Goal: Find specific page/section: Find specific page/section

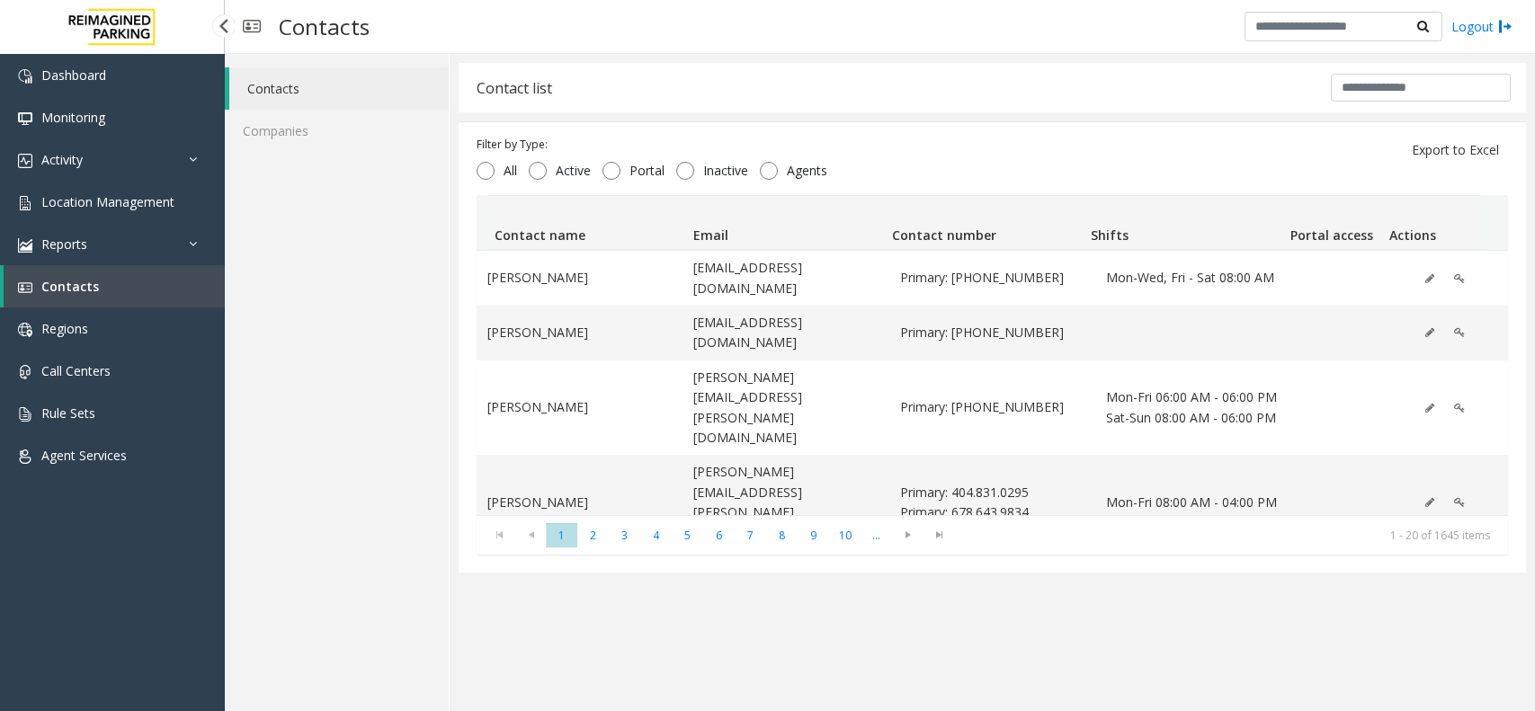
click at [86, 203] on span "Location Management" at bounding box center [107, 201] width 133 height 17
click at [120, 209] on span "Location Management" at bounding box center [107, 201] width 133 height 17
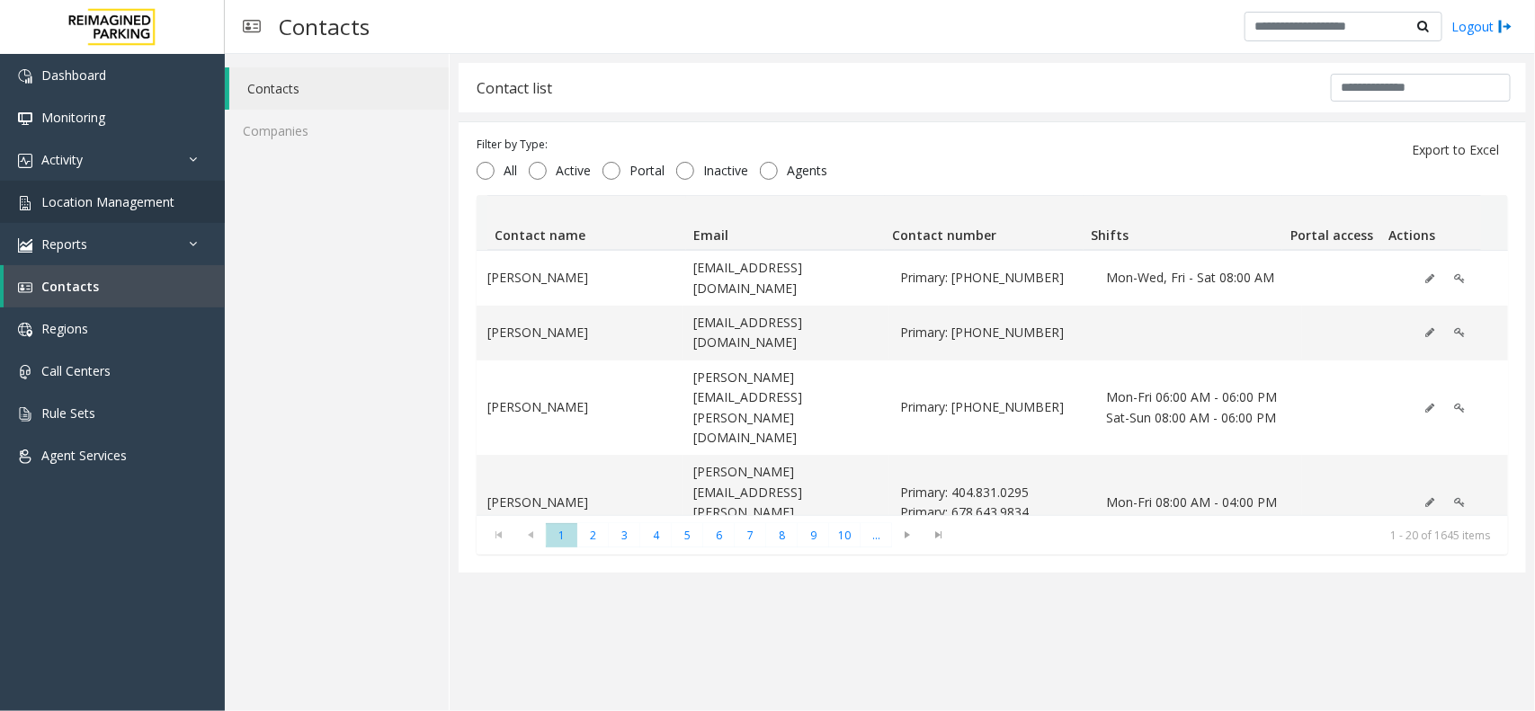
click at [120, 209] on app-root "Dashboard Monitoring Activity Daily Activity Lane Activity Agent Activity Quali…" at bounding box center [767, 355] width 1535 height 711
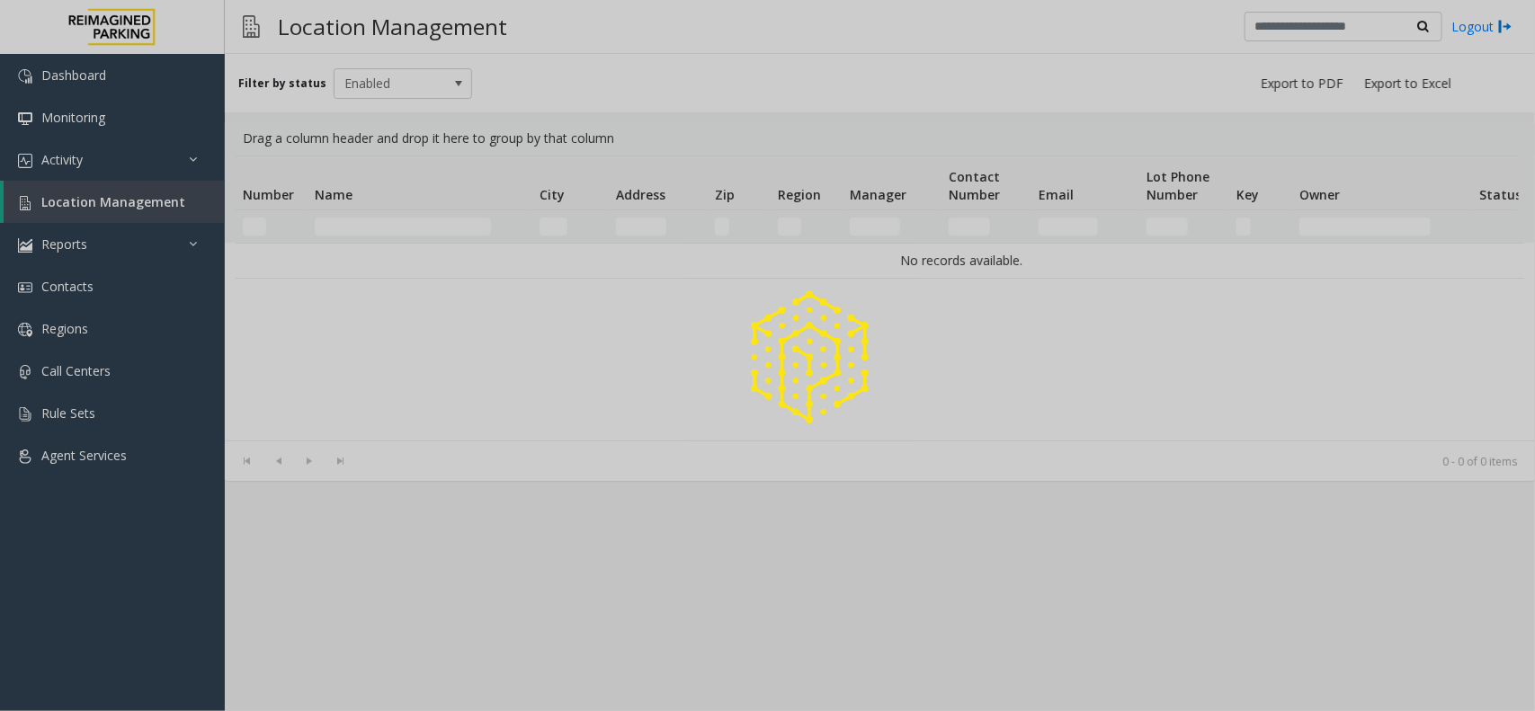
click at [120, 209] on div at bounding box center [767, 355] width 1535 height 711
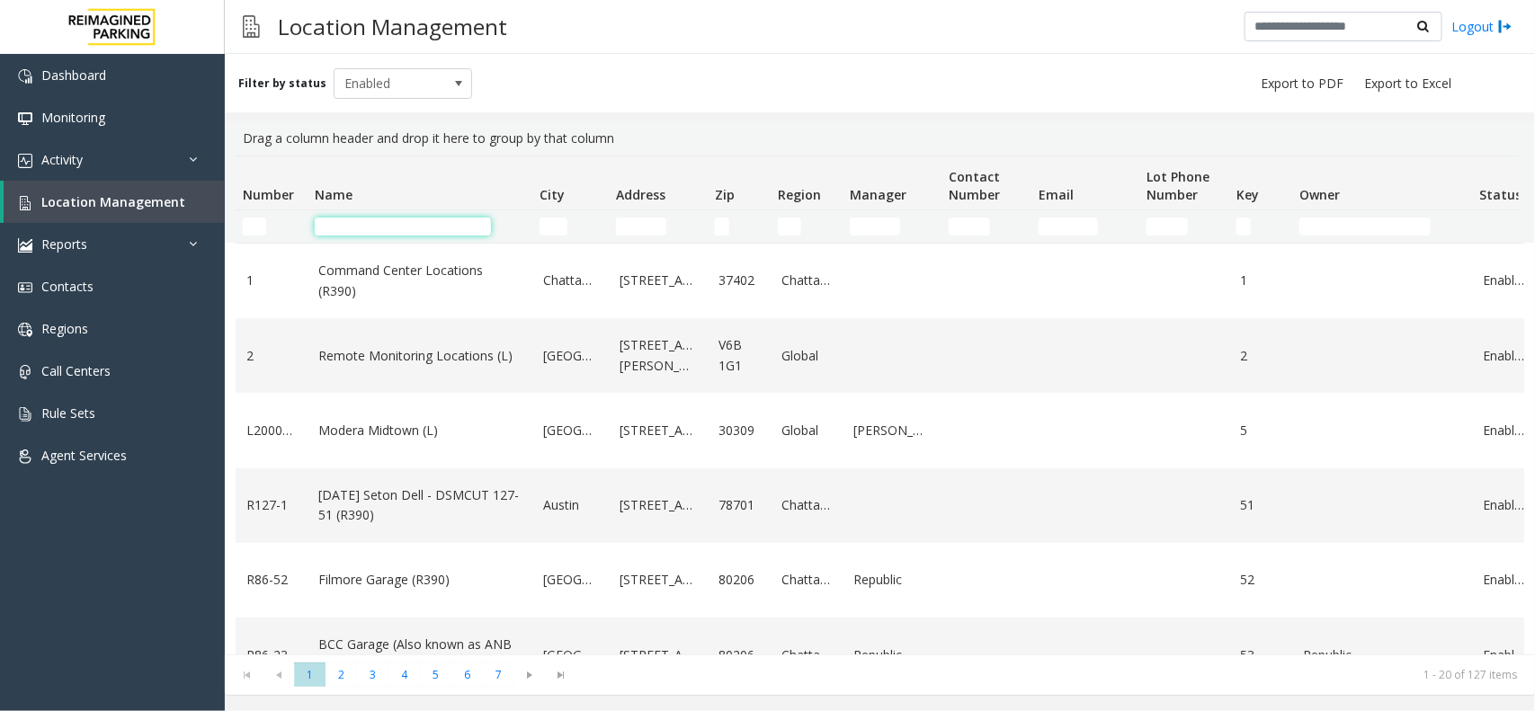
click at [347, 225] on input "Name Filter" at bounding box center [403, 227] width 176 height 18
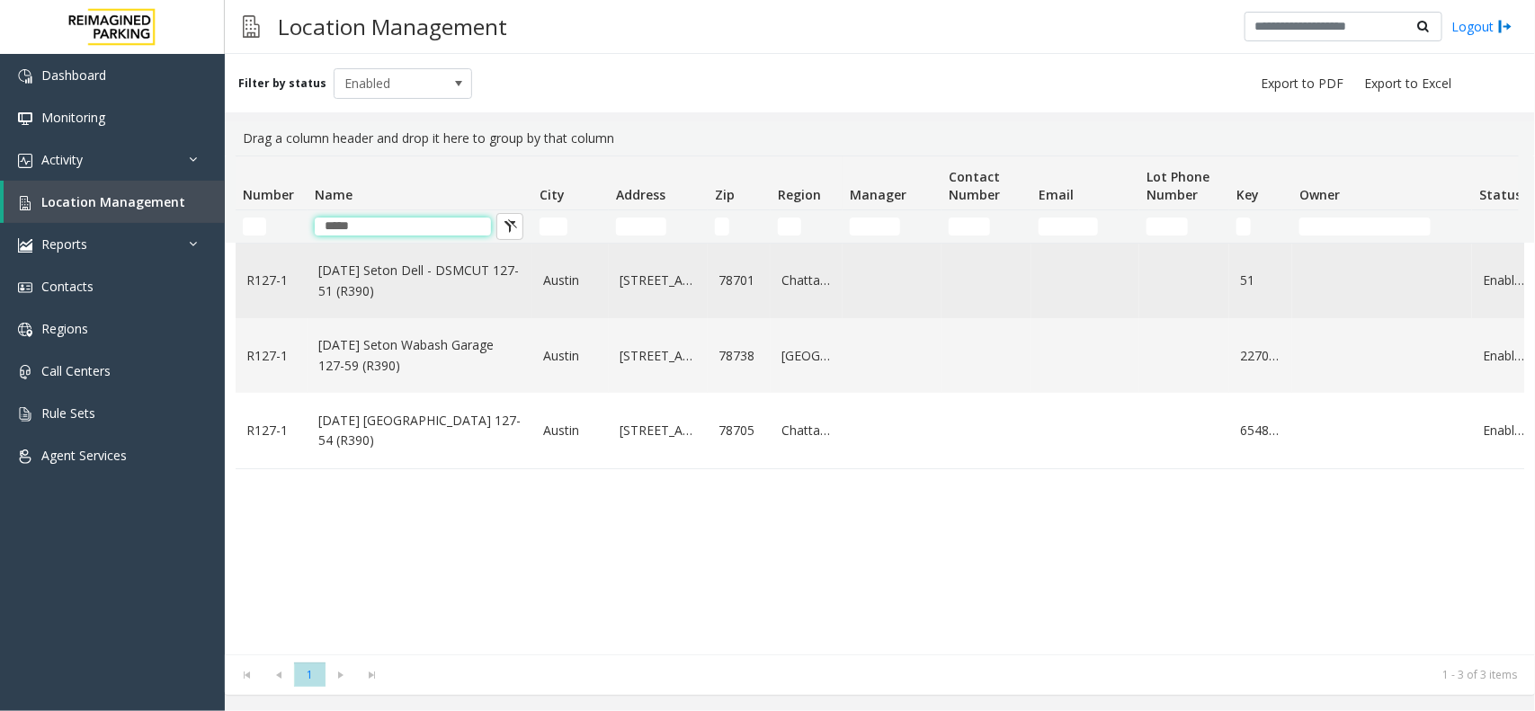
type input "*****"
click at [352, 284] on link "[DATE] Seton Dell - DSMCUT 127-51 (R390)" at bounding box center [419, 281] width 203 height 40
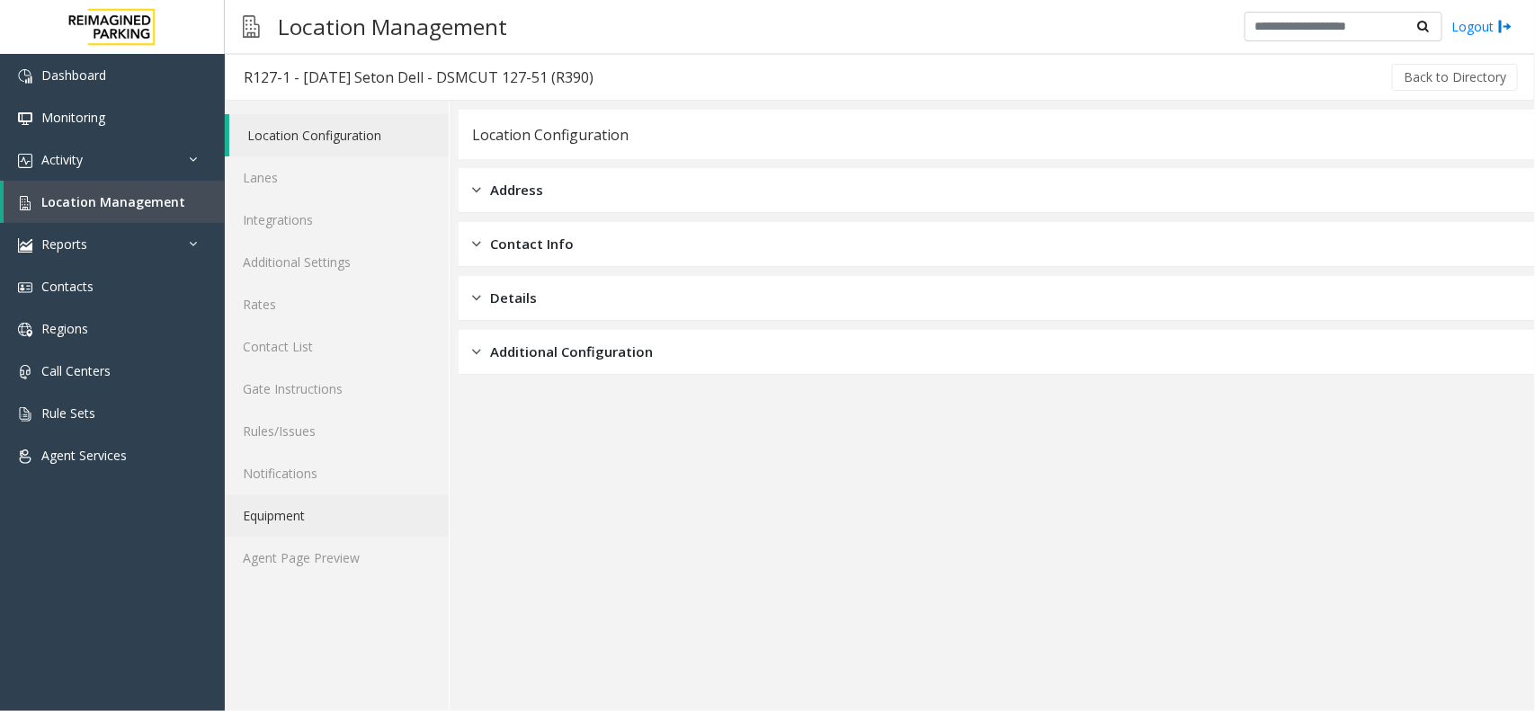
click at [335, 523] on link "Equipment" at bounding box center [337, 516] width 224 height 42
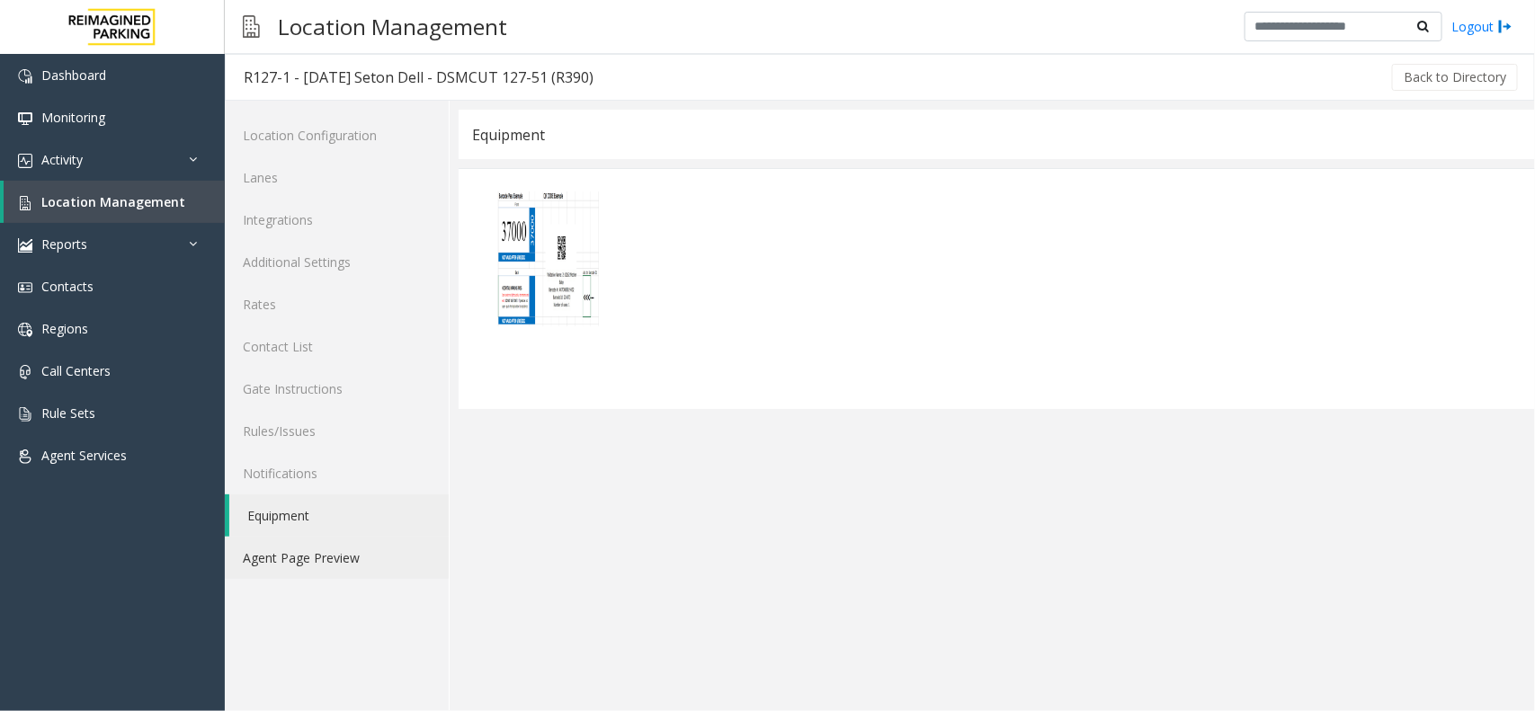
click at [325, 572] on link "Agent Page Preview" at bounding box center [337, 558] width 224 height 42
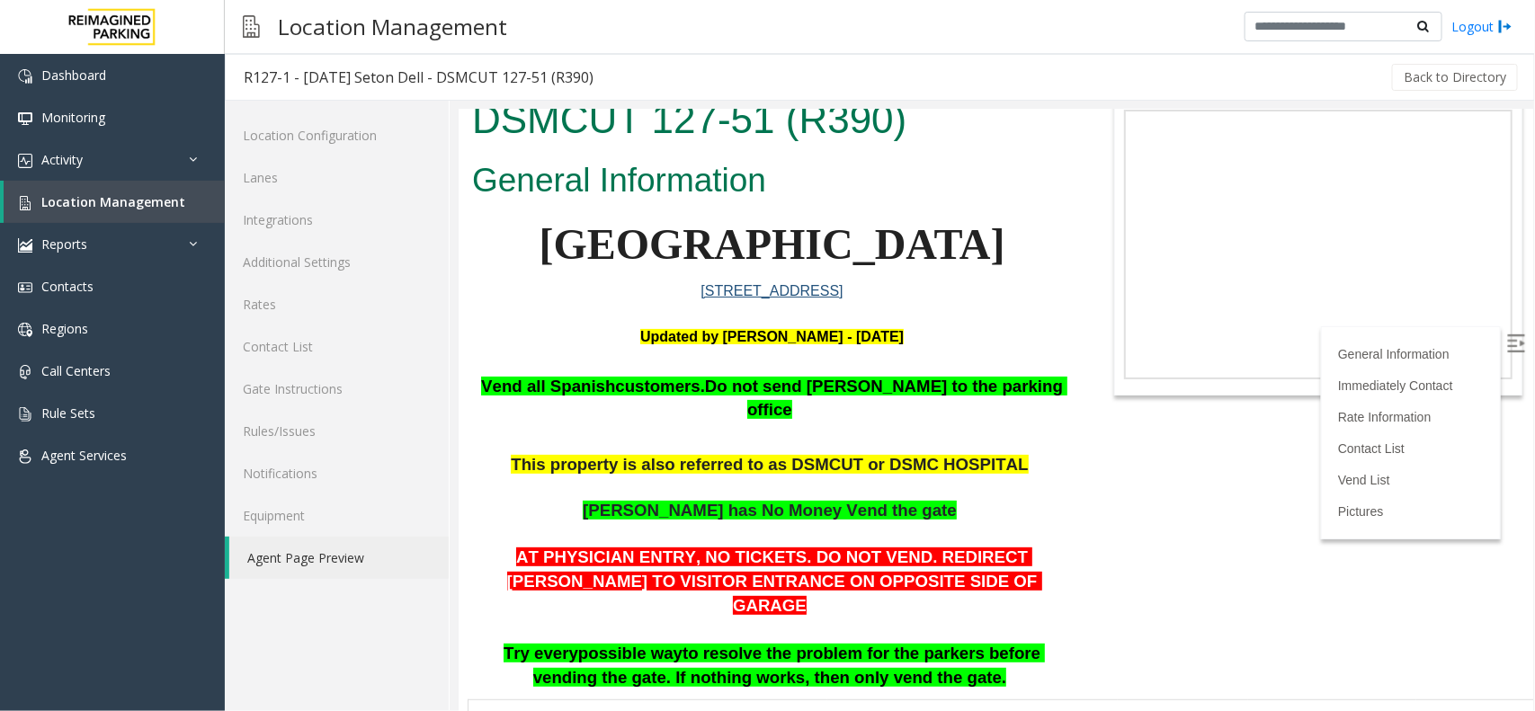
scroll to position [225, 0]
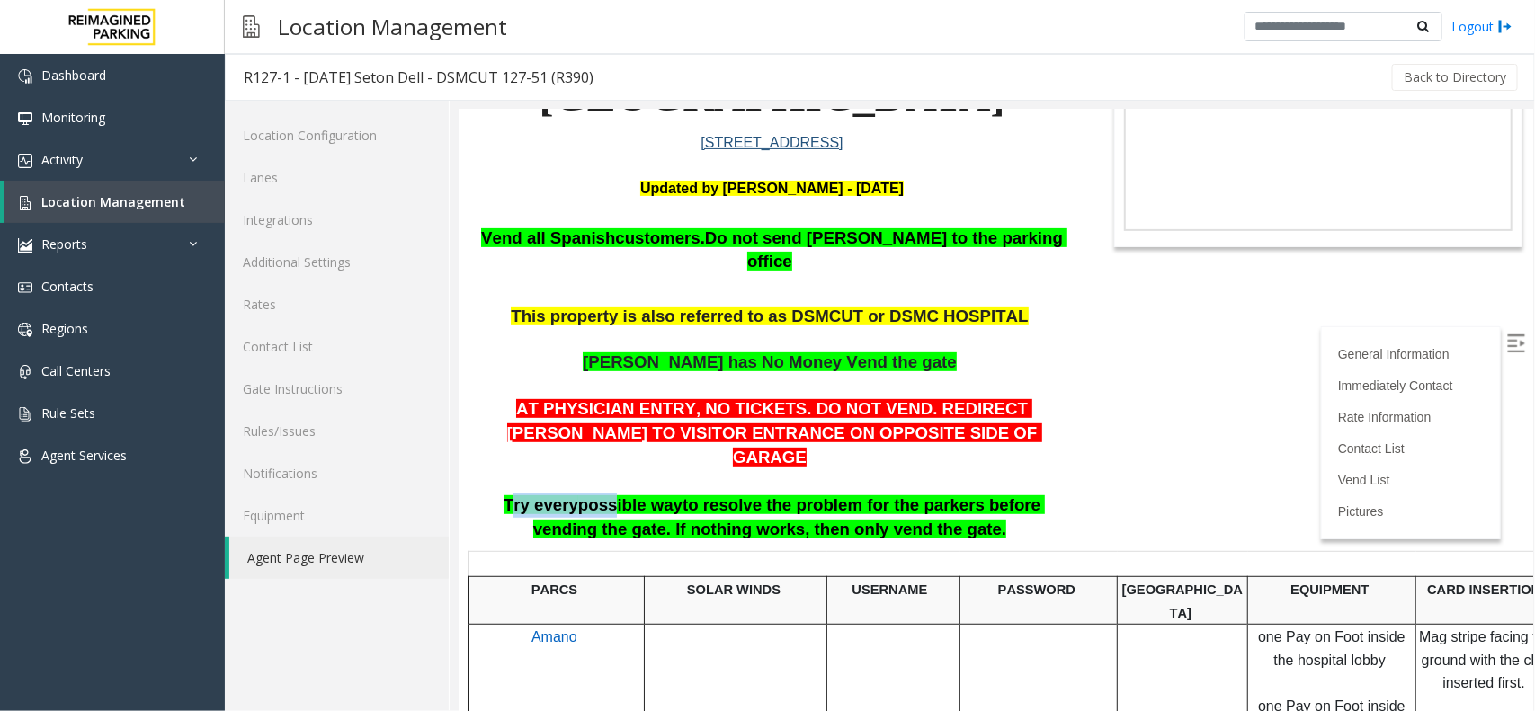
drag, startPoint x: 491, startPoint y: 460, endPoint x: 585, endPoint y: 457, distance: 93.6
click at [585, 495] on span "Try every possible way to resolve the problem for the parkers before vending th…" at bounding box center [773, 516] width 541 height 43
click at [558, 478] on p "AT PHYSICIAN ENTRY, NO TICKETS. DO NOT VEND. REDIRECT [PERSON_NAME] TO VISITOR …" at bounding box center [771, 469] width 600 height 144
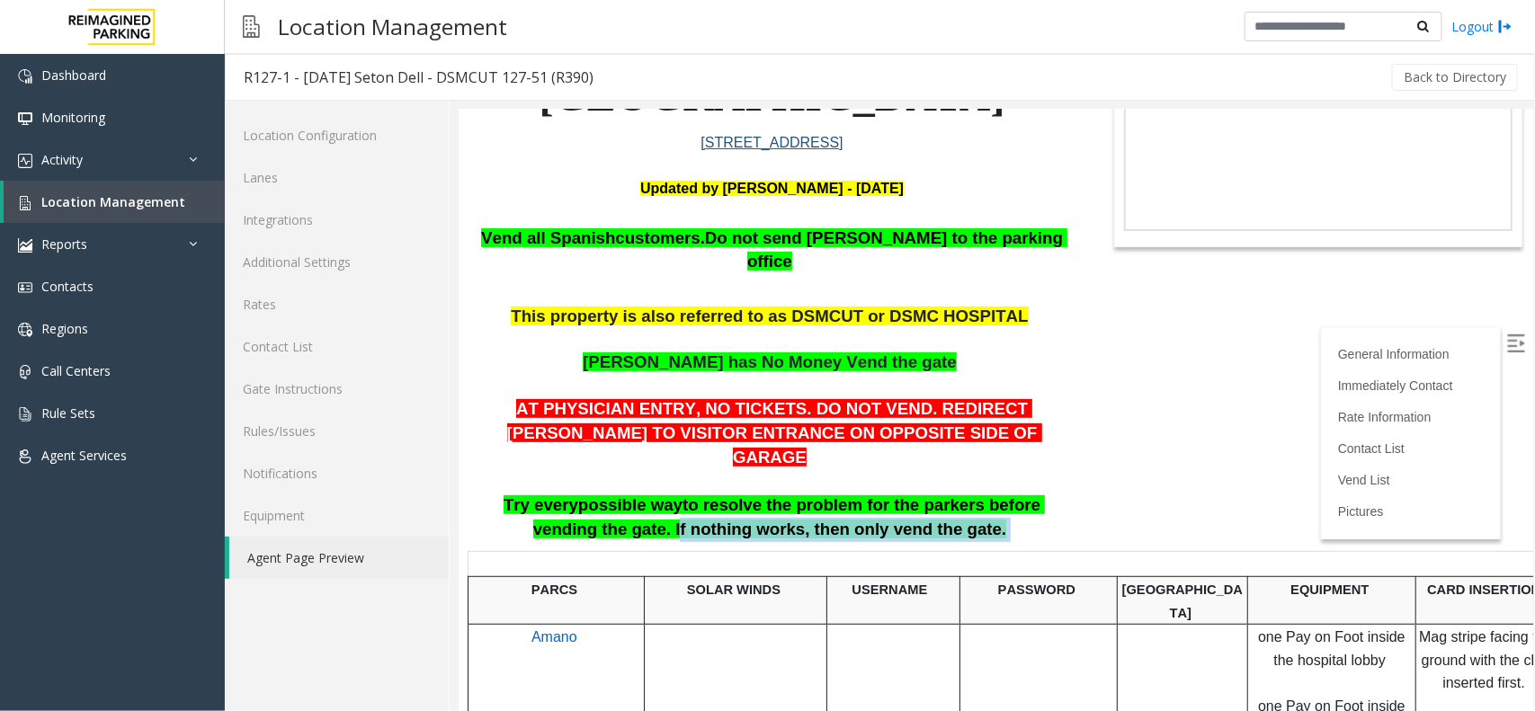
drag, startPoint x: 638, startPoint y: 482, endPoint x: 945, endPoint y: 487, distance: 307.6
click at [945, 487] on p "AT PHYSICIAN ENTRY, NO TICKETS. DO NOT VEND. REDIRECT [PERSON_NAME] TO VISITOR …" at bounding box center [771, 469] width 600 height 144
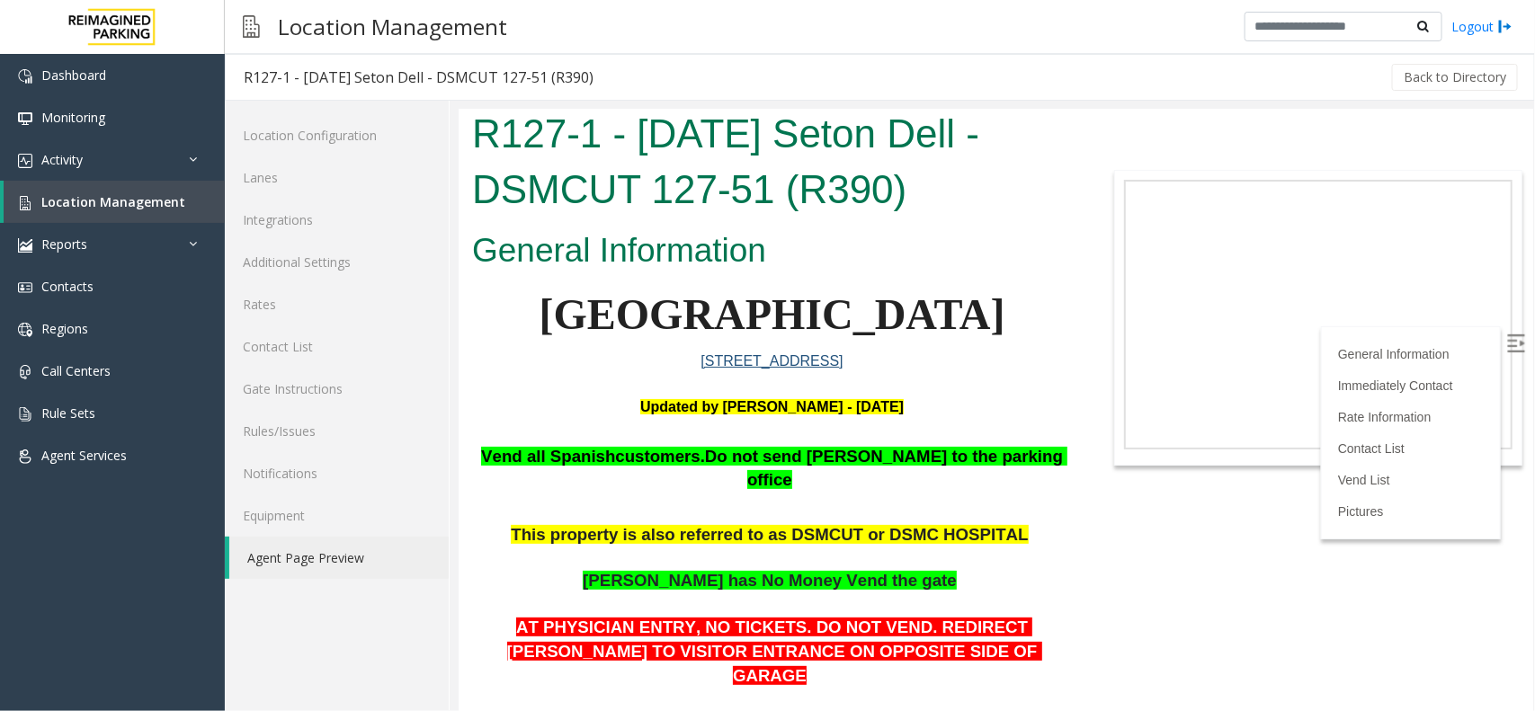
scroll to position [0, 0]
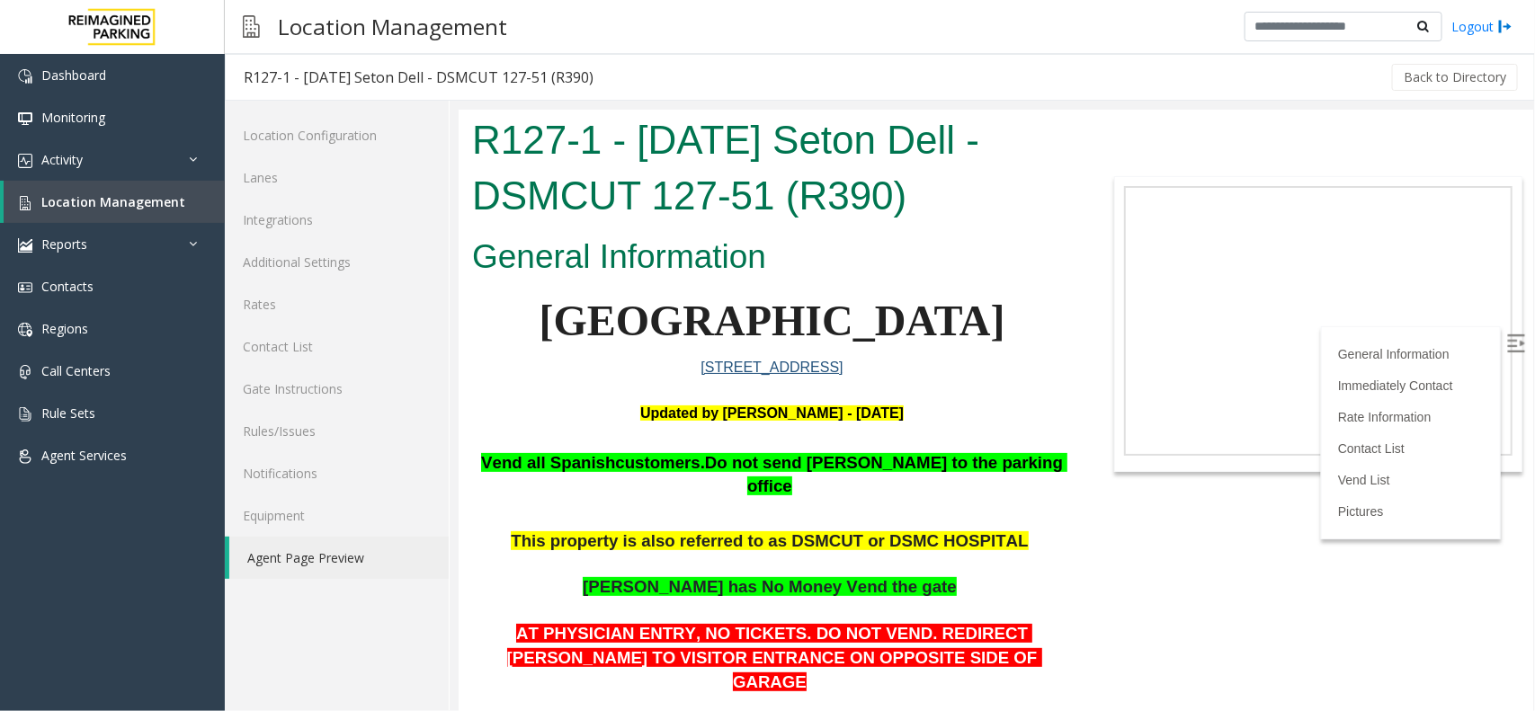
click at [1504, 334] on label at bounding box center [1517, 345] width 27 height 27
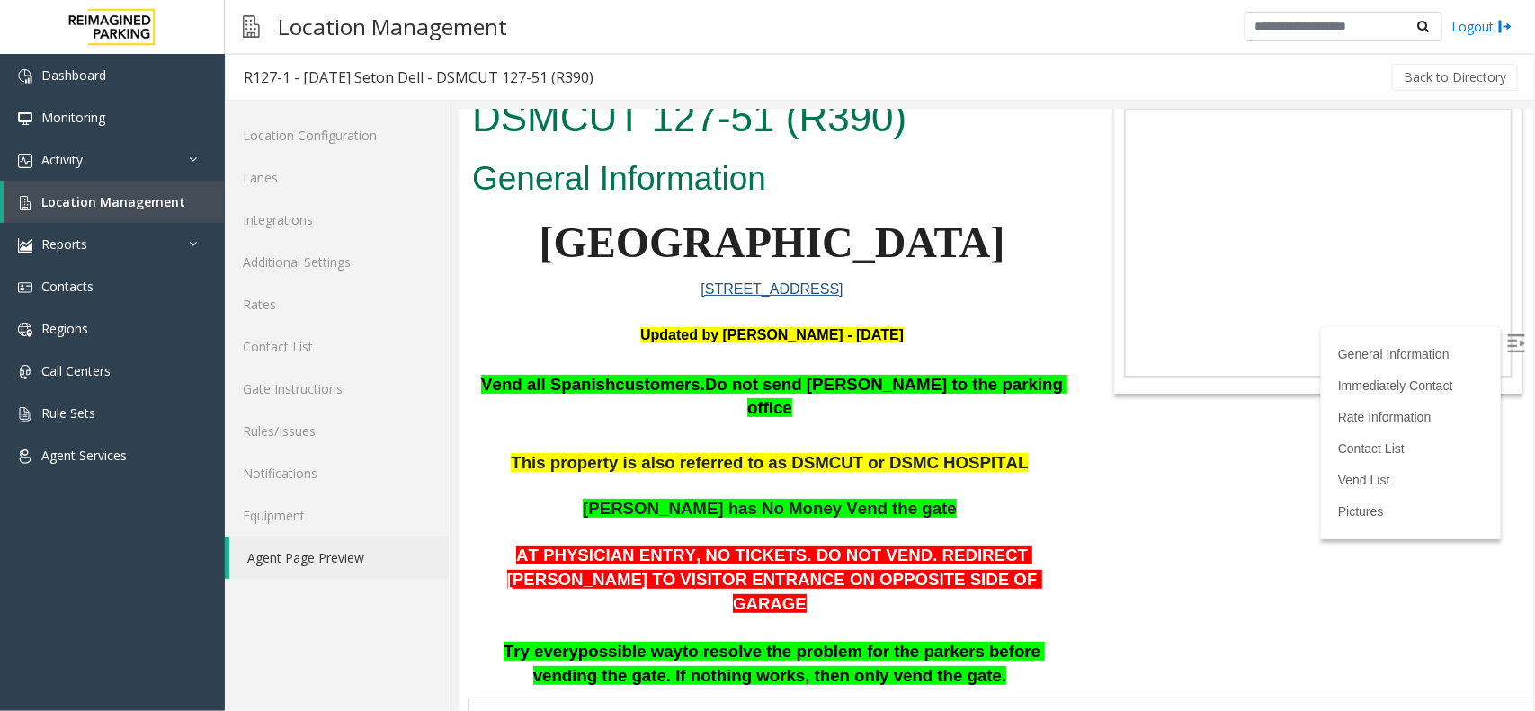
scroll to position [112, 0]
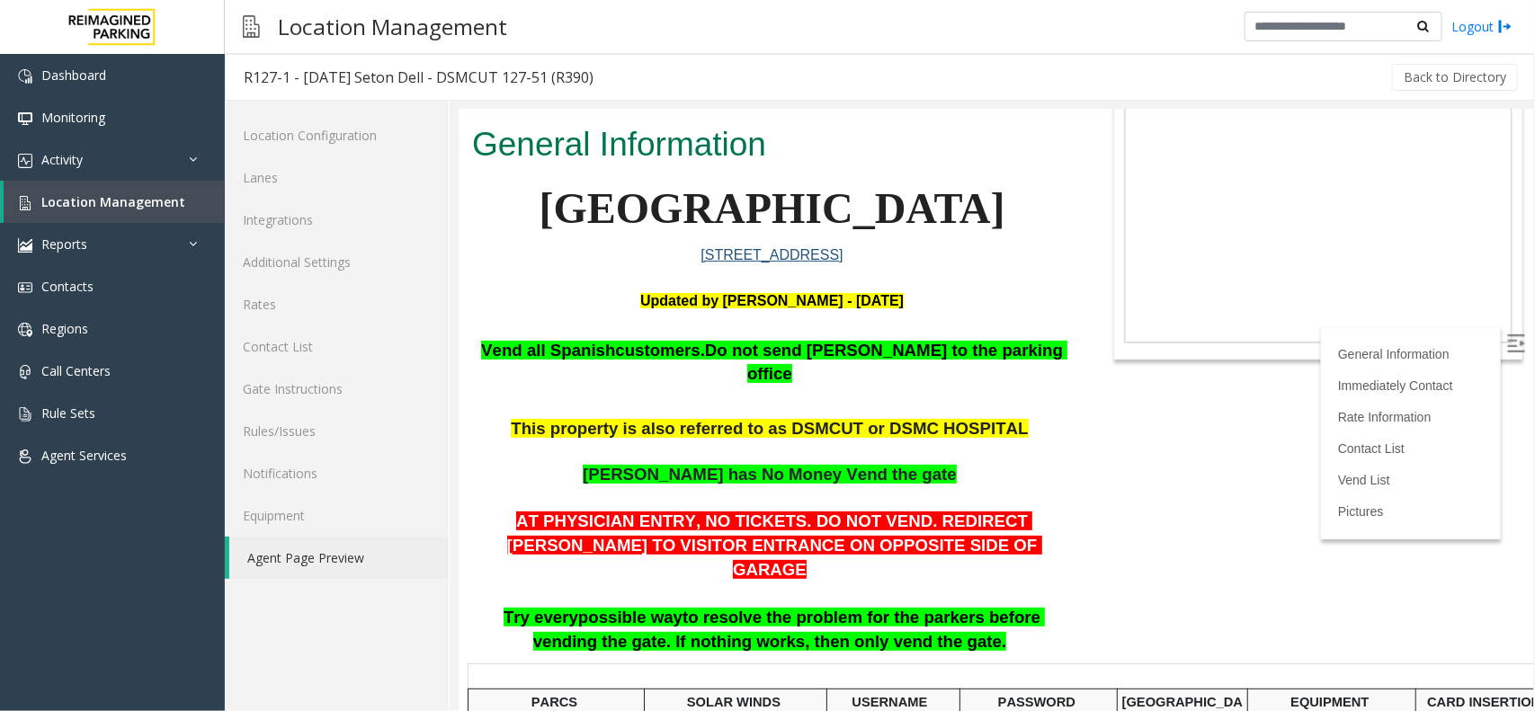
drag, startPoint x: 633, startPoint y: 592, endPoint x: 930, endPoint y: 592, distance: 296.8
click at [930, 592] on p "AT PHYSICIAN ENTRY, NO TICKETS. DO NOT VEND. REDIRECT [PERSON_NAME] TO VISITOR …" at bounding box center [771, 581] width 600 height 144
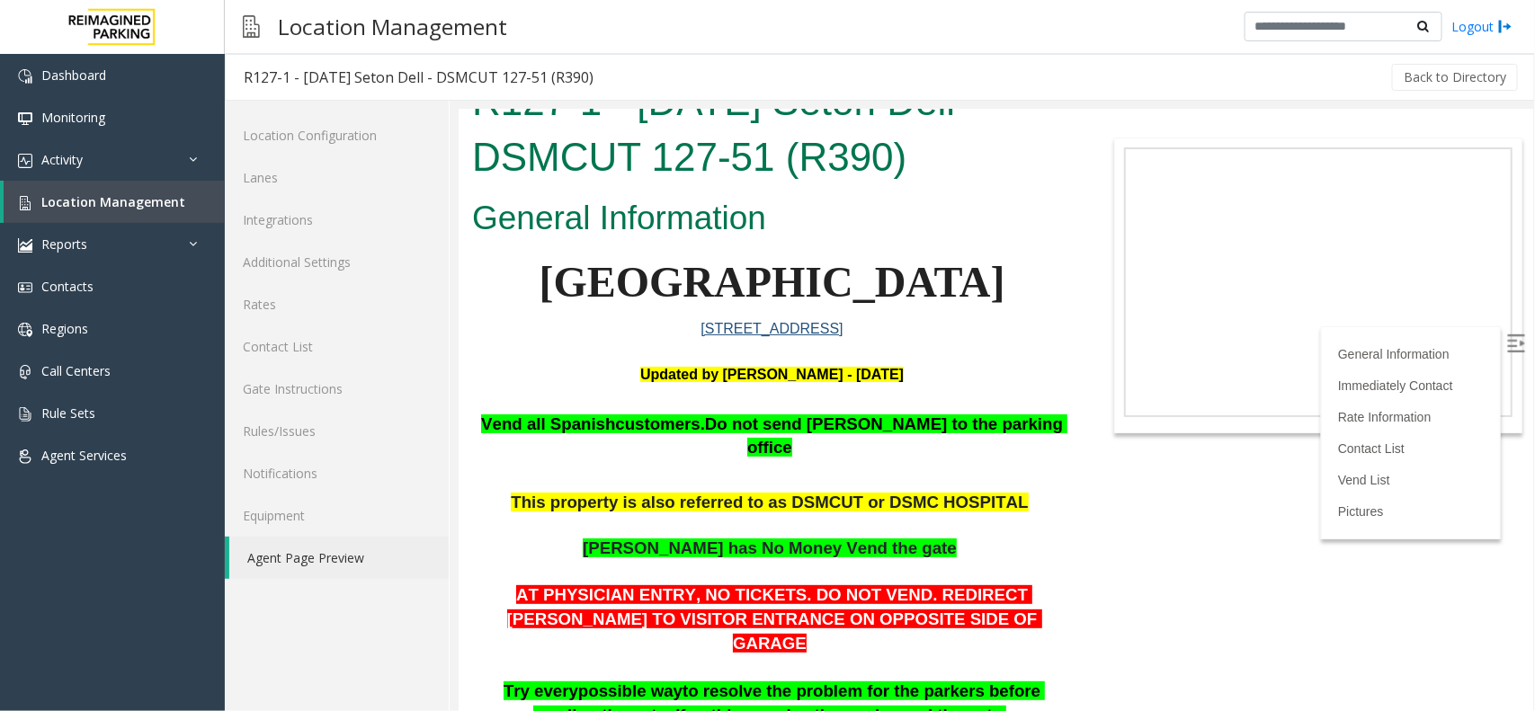
scroll to position [0, 0]
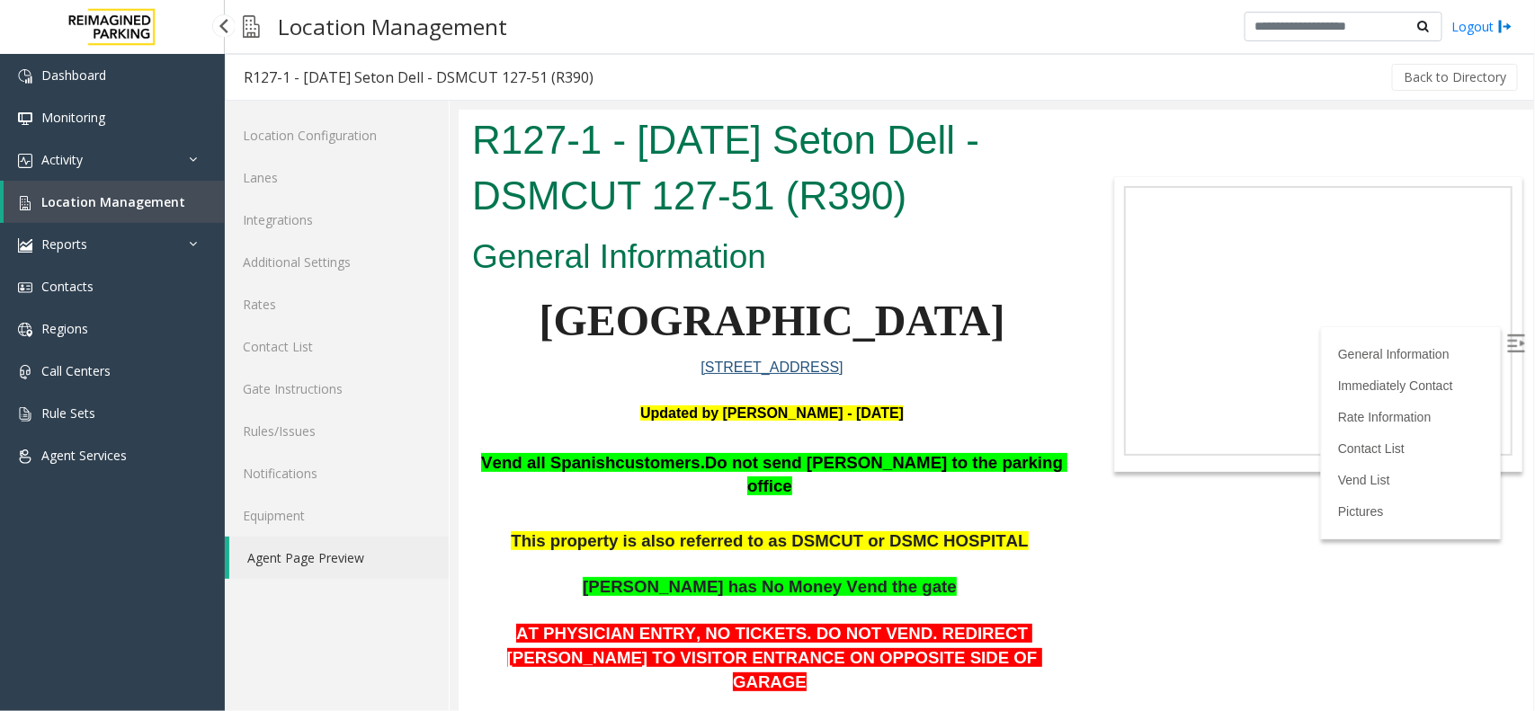
click at [131, 201] on span "Location Management" at bounding box center [113, 201] width 144 height 17
